Goal: Find specific page/section: Find specific page/section

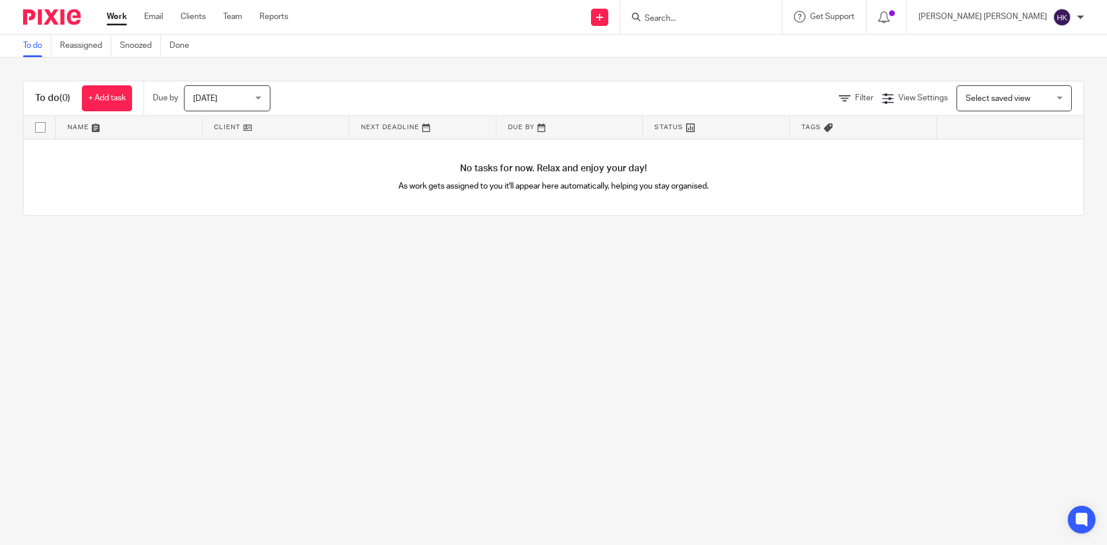
click at [747, 21] on input "Search" at bounding box center [695, 19] width 104 height 10
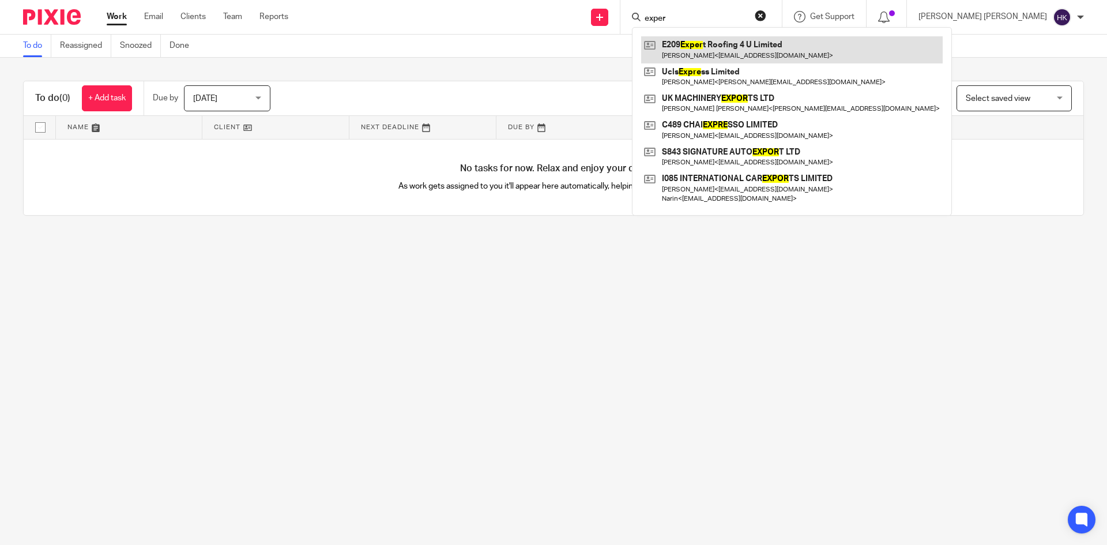
type input "exper"
click at [830, 56] on link at bounding box center [791, 49] width 301 height 27
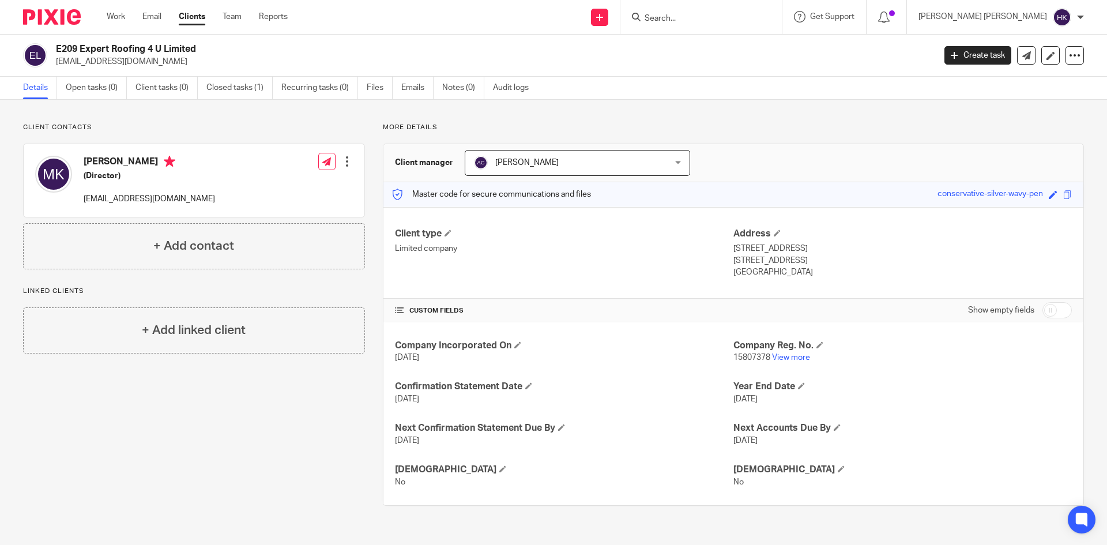
drag, startPoint x: 197, startPoint y: 47, endPoint x: 79, endPoint y: 55, distance: 117.8
click at [79, 55] on h2 "E209 Expert Roofing 4 U Limited" at bounding box center [404, 49] width 697 height 12
copy h2 "Expert Roofing 4 U Limited"
